Goal: Information Seeking & Learning: Learn about a topic

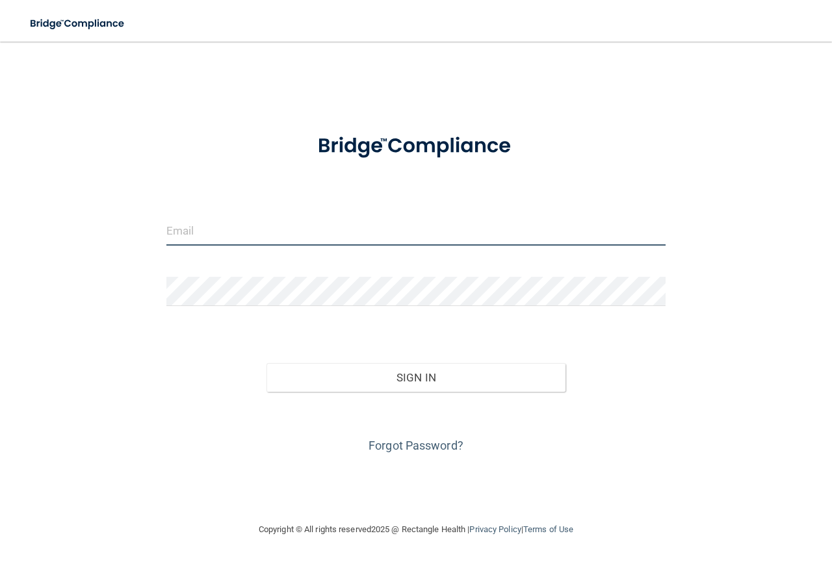
click at [204, 236] on input "email" at bounding box center [415, 230] width 499 height 29
type input "Isaac.guajardo578@gmail.com"
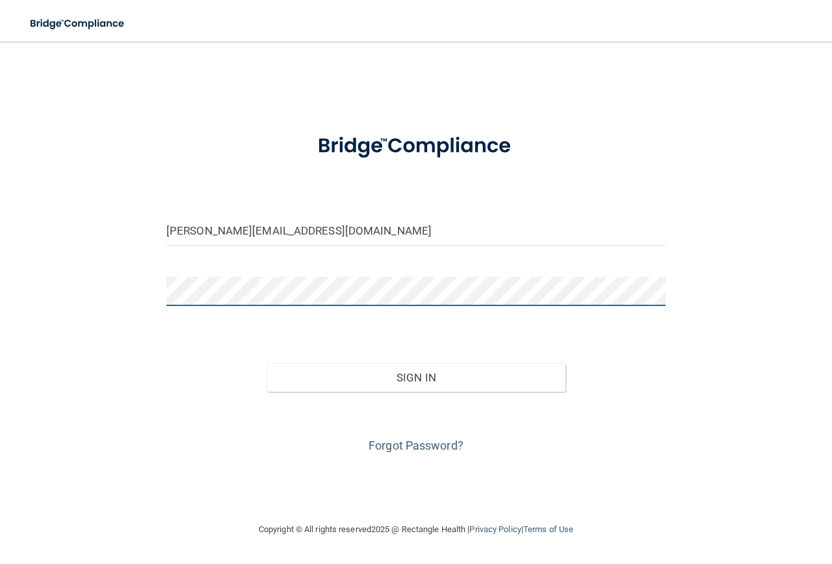
click at [267, 363] on button "Sign In" at bounding box center [417, 377] width 300 height 29
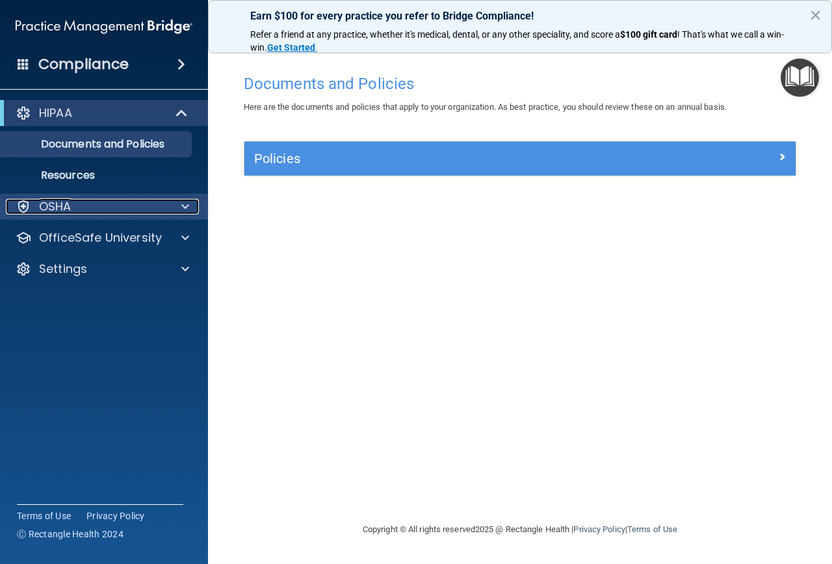
click at [186, 208] on span at bounding box center [185, 207] width 8 height 16
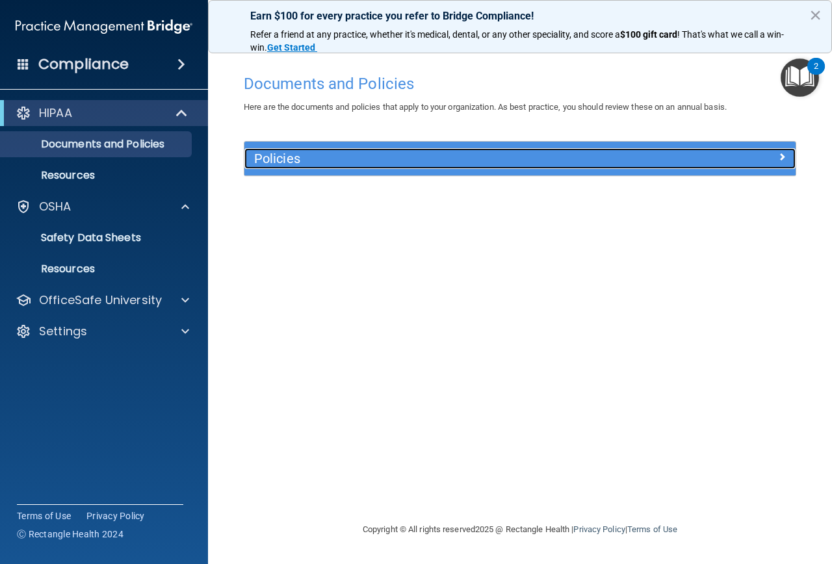
click at [296, 158] on h5 "Policies" at bounding box center [451, 158] width 394 height 14
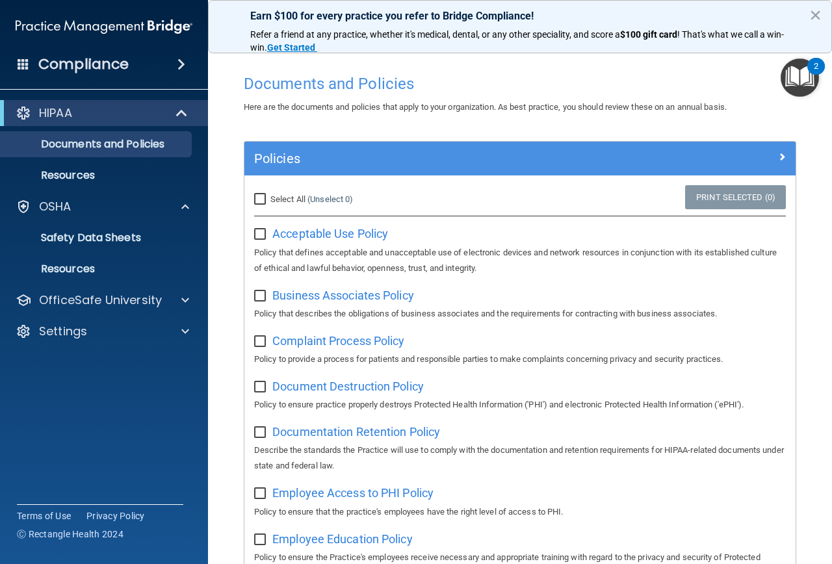
click at [177, 66] on span at bounding box center [181, 65] width 8 height 16
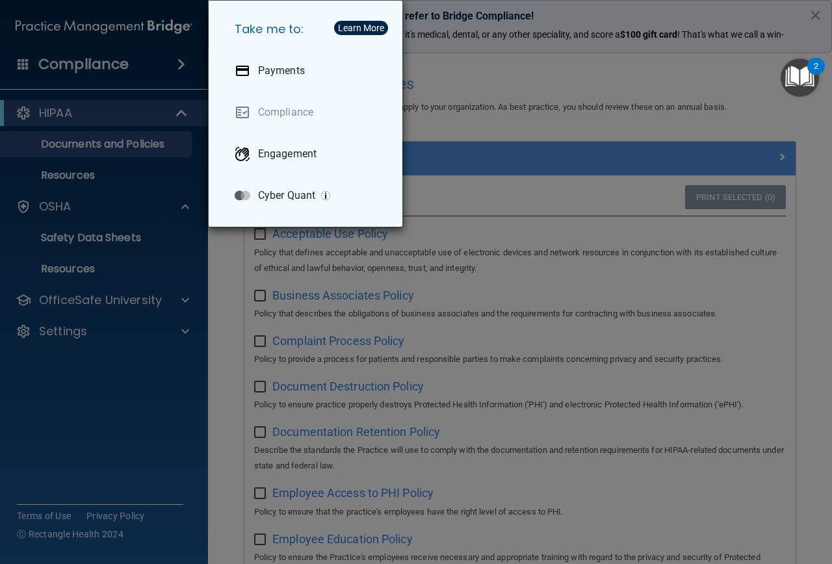
click at [59, 202] on div "Take me to: Payments Compliance Engagement Cyber Quant" at bounding box center [416, 282] width 832 height 564
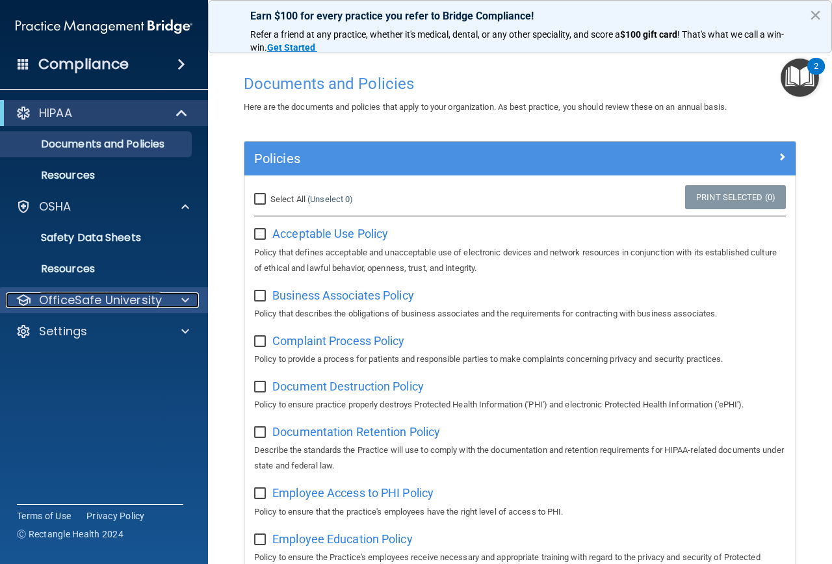
click at [180, 297] on div at bounding box center [183, 301] width 33 height 16
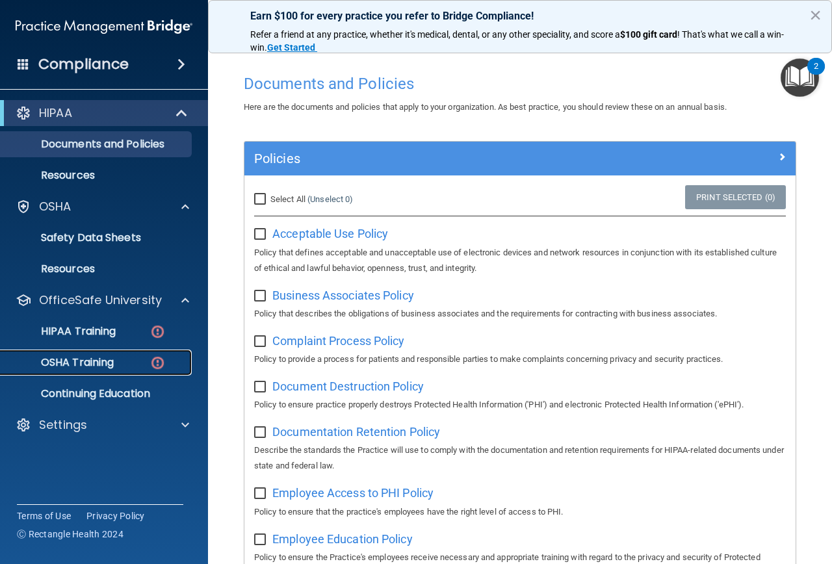
click at [97, 359] on p "OSHA Training" at bounding box center [60, 362] width 105 height 13
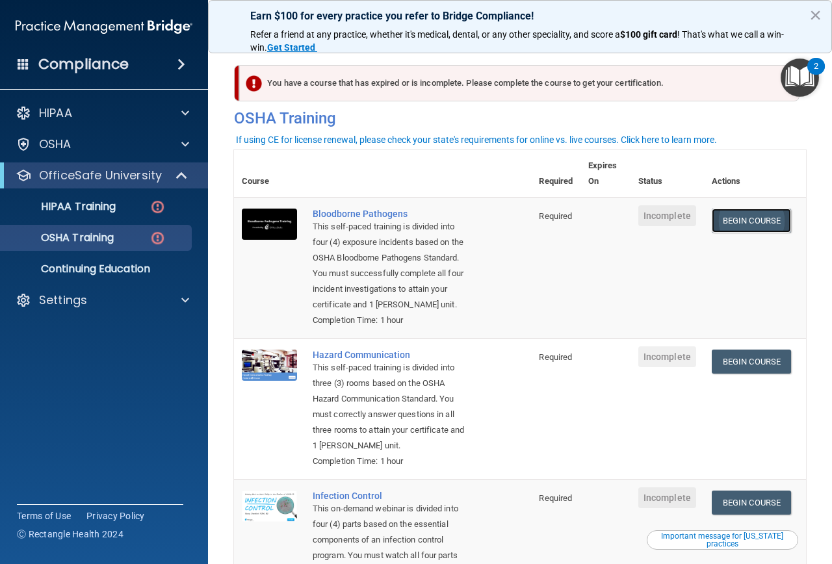
click at [725, 217] on link "Begin Course" at bounding box center [751, 221] width 79 height 24
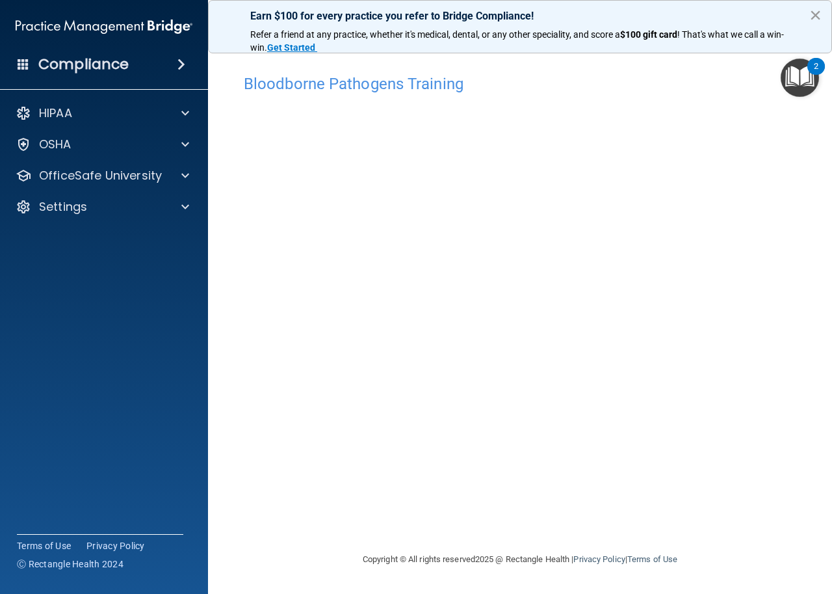
click at [817, 14] on button "×" at bounding box center [815, 15] width 12 height 21
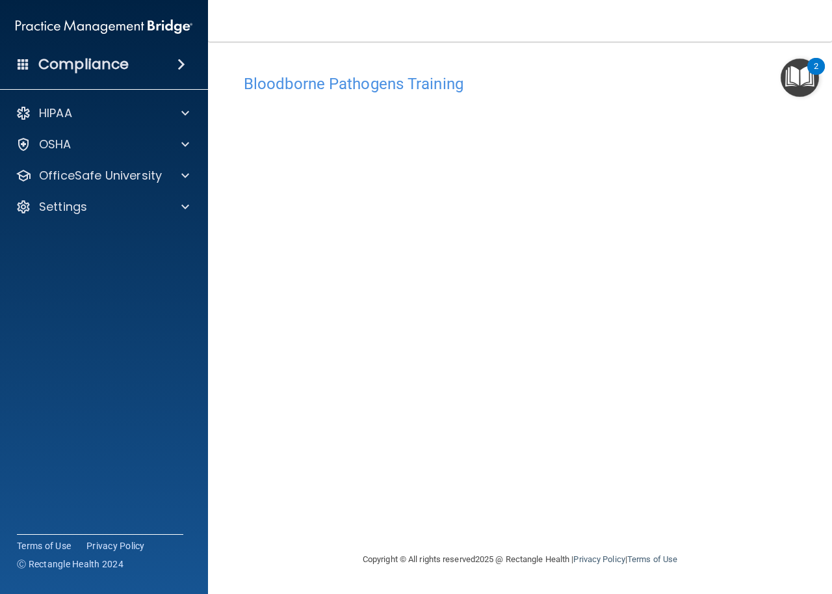
click at [674, 505] on div "Bloodborne Pathogens Training This course doesn’t expire until . Are you sure y…" at bounding box center [520, 310] width 572 height 484
click at [310, 501] on div "Bloodborne Pathogens Training This course doesn’t expire until . Are you sure y…" at bounding box center [520, 310] width 572 height 484
click at [55, 176] on p "OfficeSafe University" at bounding box center [100, 176] width 123 height 16
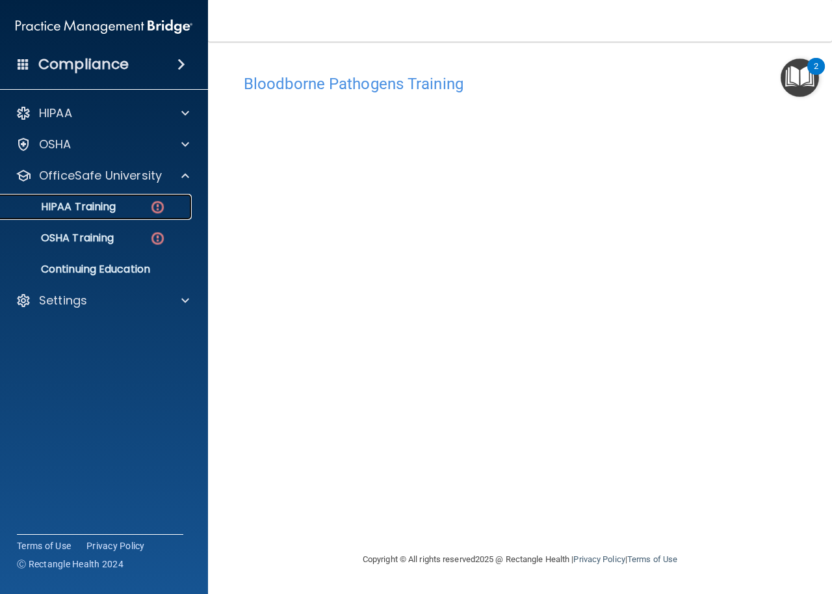
click at [56, 203] on p "HIPAA Training" at bounding box center [61, 206] width 107 height 13
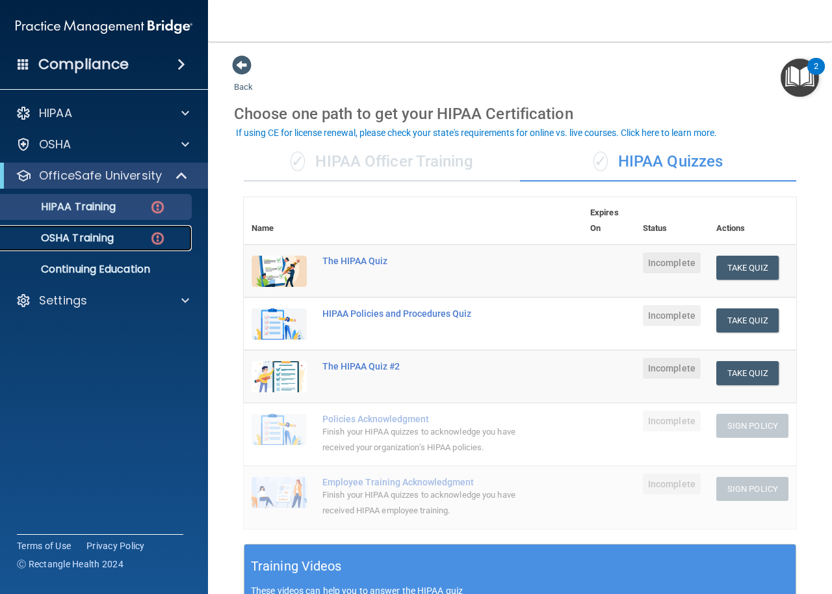
click at [65, 240] on p "OSHA Training" at bounding box center [60, 237] width 105 height 13
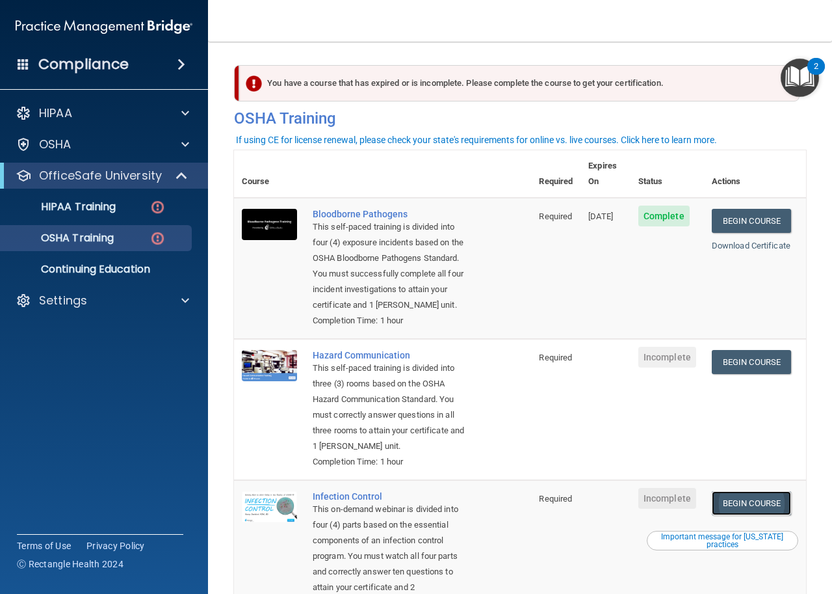
click at [724, 511] on link "Begin Course" at bounding box center [751, 503] width 79 height 24
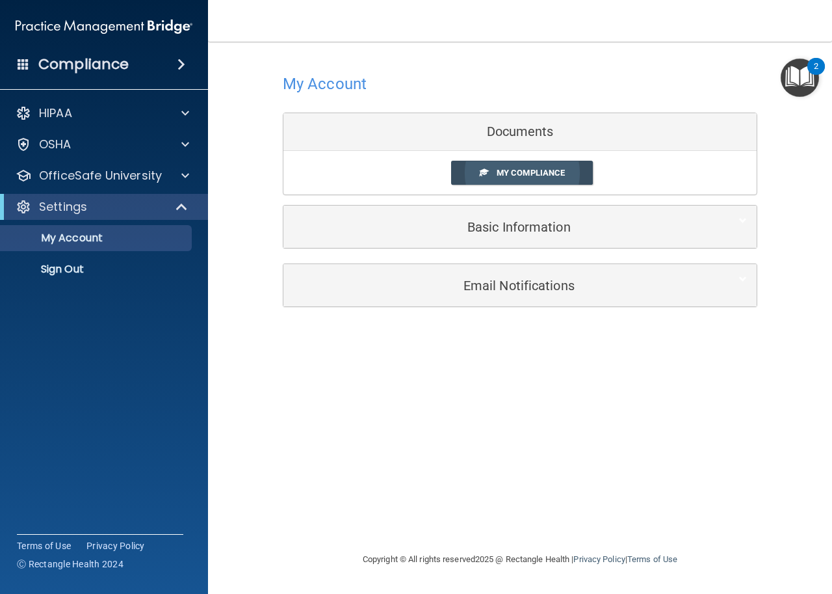
click at [478, 176] on link "My Compliance" at bounding box center [522, 173] width 142 height 24
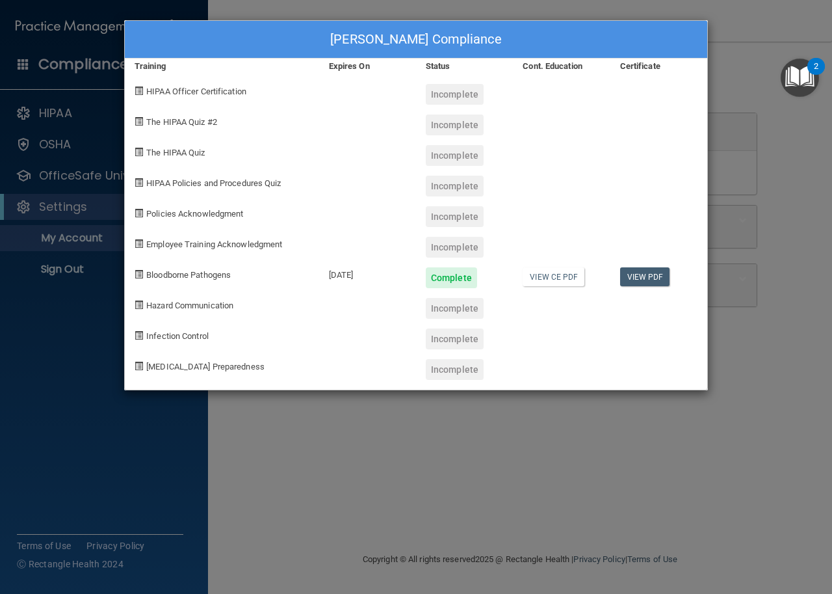
click at [738, 138] on div "isaac guajardo's Compliance Training Expires On Status Cont. Education Certific…" at bounding box center [416, 297] width 832 height 594
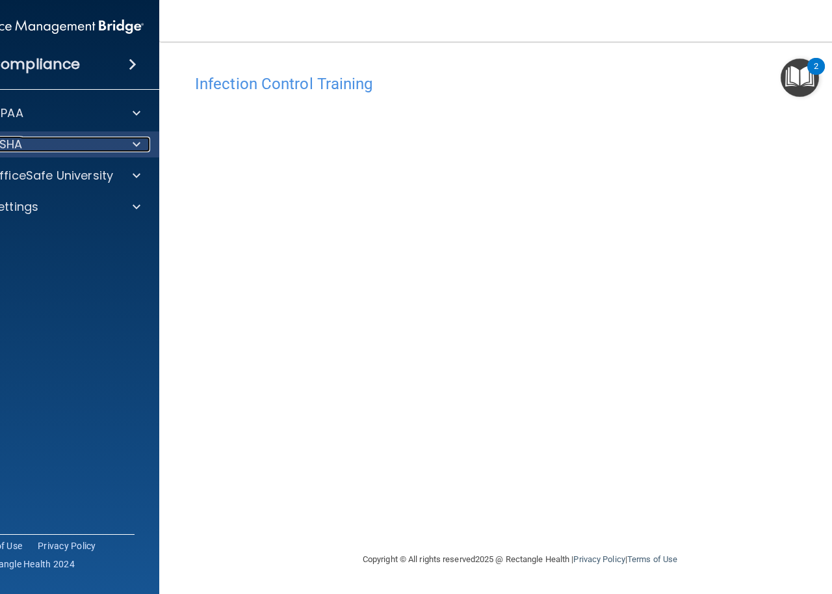
click at [133, 140] on span at bounding box center [137, 145] width 8 height 16
click at [125, 148] on div at bounding box center [134, 145] width 33 height 16
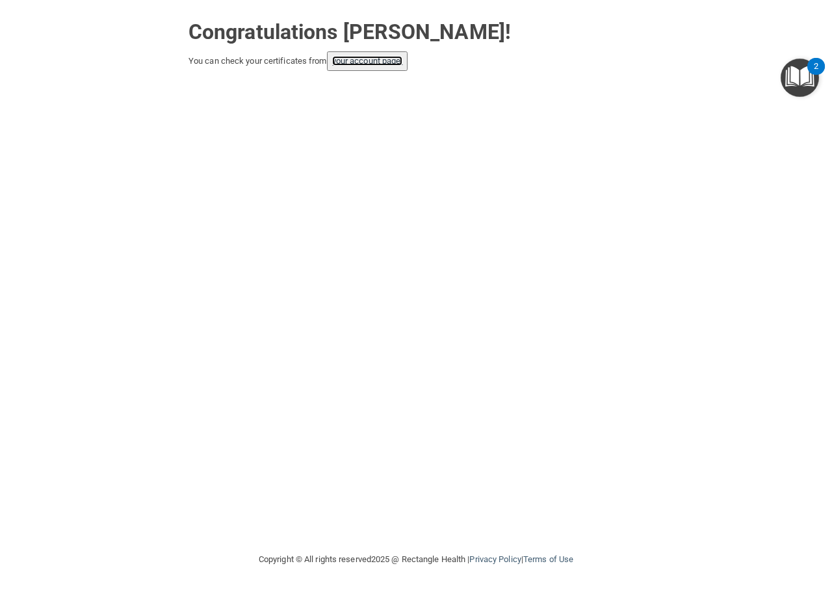
click at [381, 59] on link "your account page!" at bounding box center [367, 61] width 71 height 10
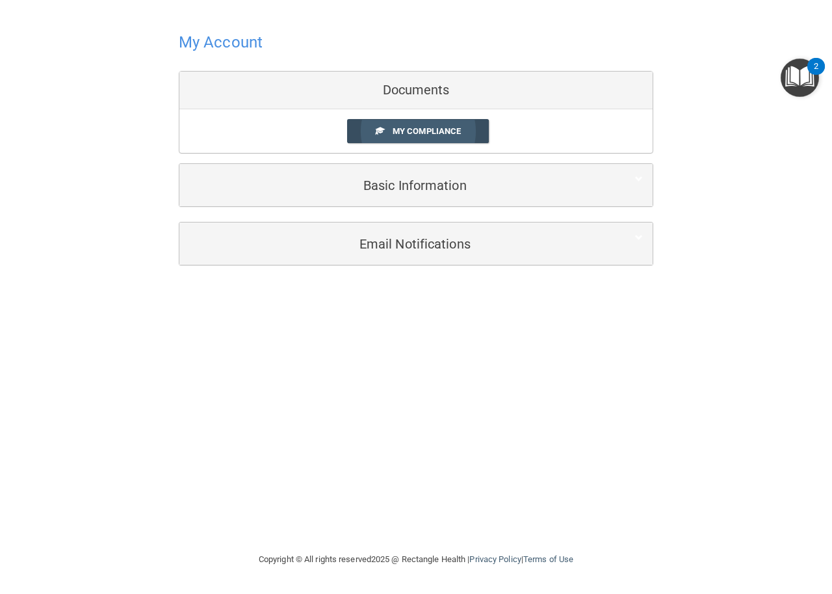
click at [431, 124] on link "My Compliance" at bounding box center [418, 131] width 142 height 24
